Goal: Task Accomplishment & Management: Manage account settings

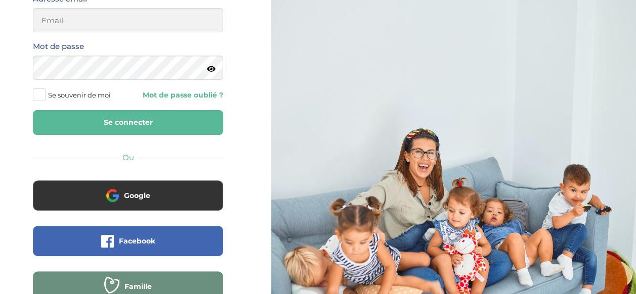
scroll to position [103, 0]
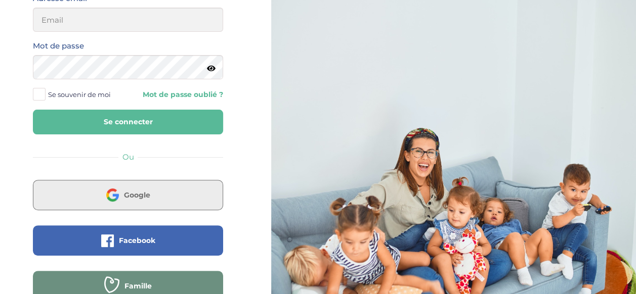
click at [107, 199] on img at bounding box center [112, 195] width 13 height 13
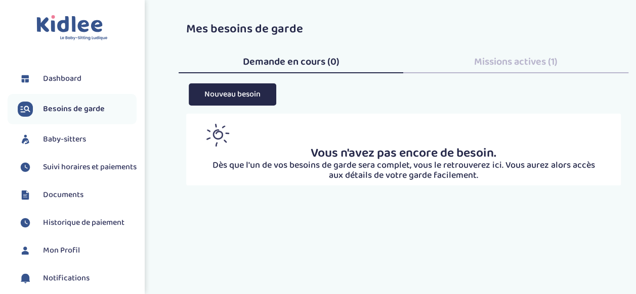
click at [500, 60] on span "Missions actives (1)" at bounding box center [515, 62] width 83 height 16
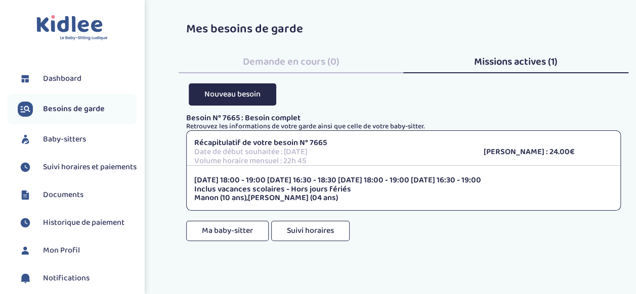
click at [66, 201] on span "Documents" at bounding box center [63, 195] width 40 height 12
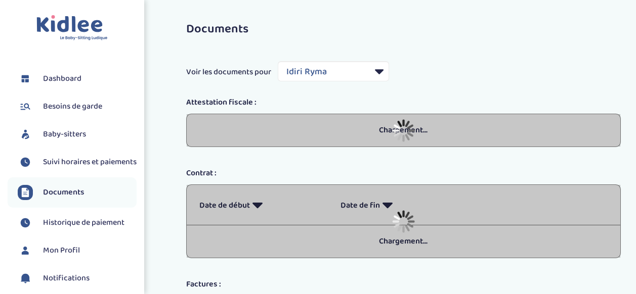
select select "42492"
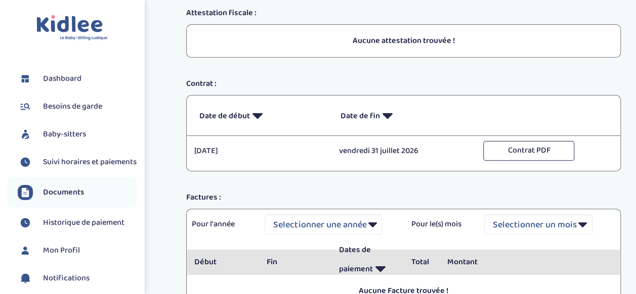
scroll to position [90, 0]
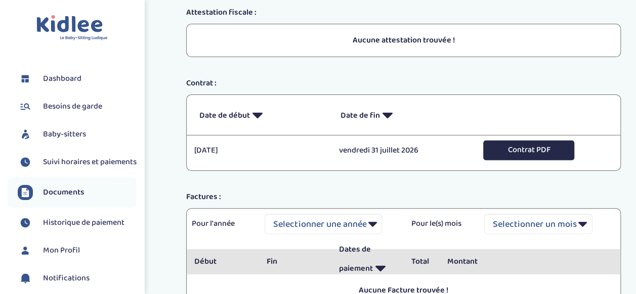
click at [517, 154] on button "Contrat PDF" at bounding box center [528, 151] width 91 height 20
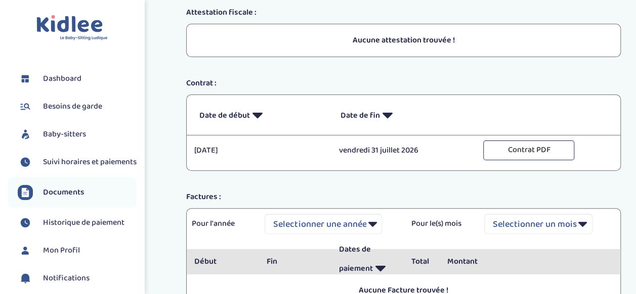
scroll to position [188, 0]
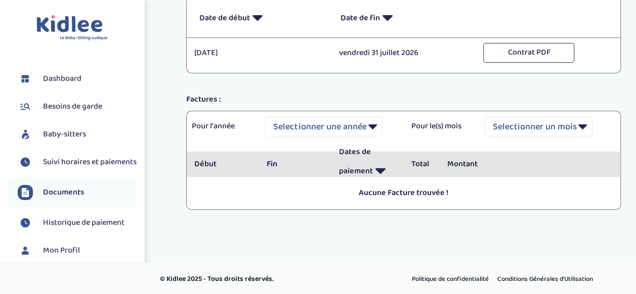
click at [70, 167] on span "Suivi horaires et paiements" at bounding box center [90, 162] width 94 height 12
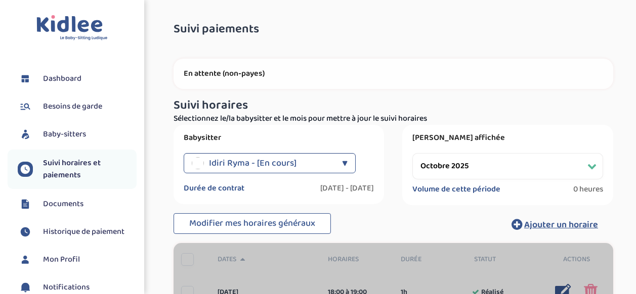
select select "octobre 2025"
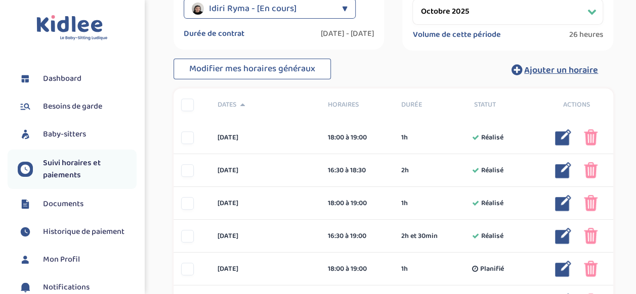
scroll to position [156, 0]
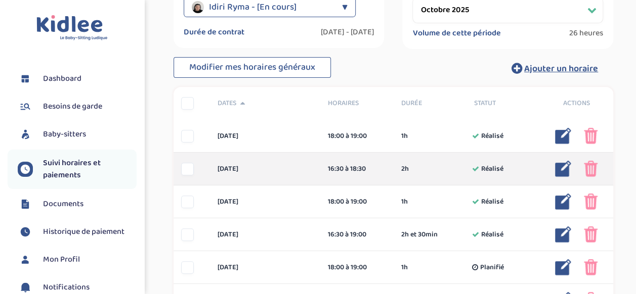
click at [189, 172] on div at bounding box center [187, 169] width 13 height 13
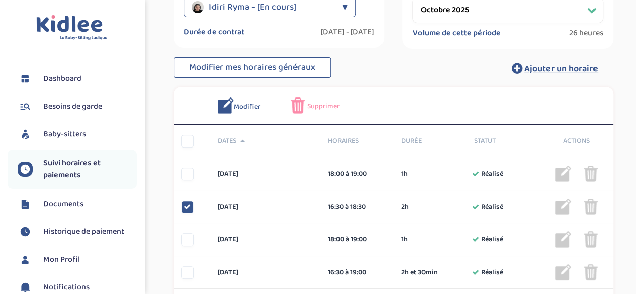
click at [310, 107] on span "Supprimer" at bounding box center [323, 106] width 32 height 11
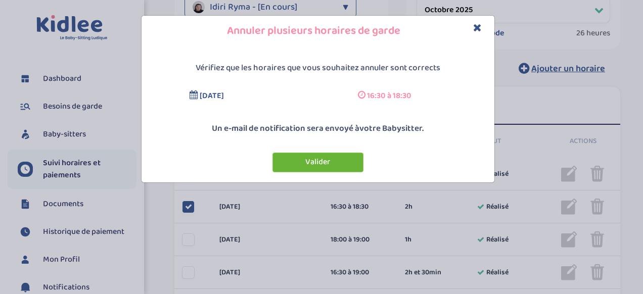
click at [303, 159] on button "Valider" at bounding box center [318, 163] width 91 height 20
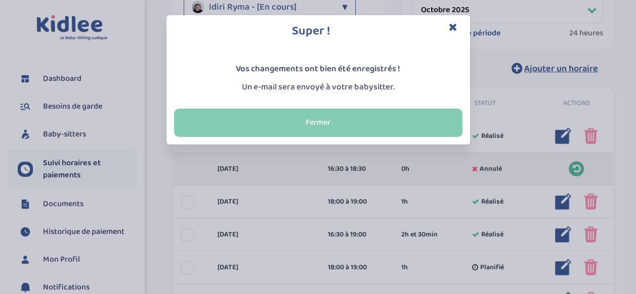
click at [286, 122] on button "Fermer" at bounding box center [318, 123] width 288 height 28
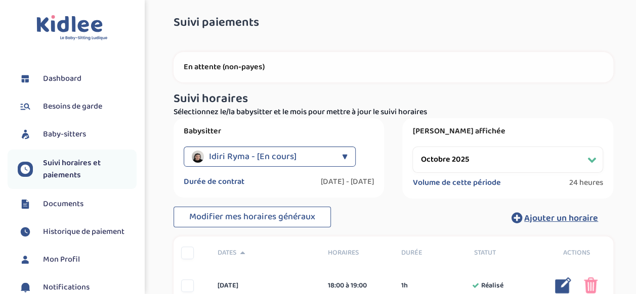
scroll to position [0, 0]
